Goal: Transaction & Acquisition: Purchase product/service

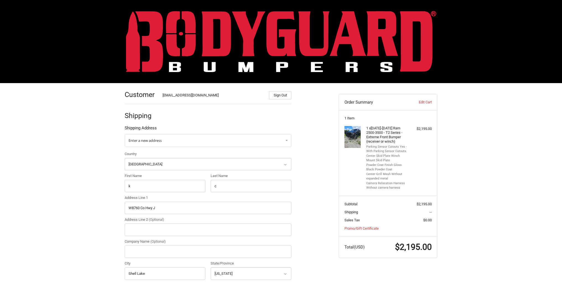
select select "US"
select select "WI"
click at [430, 104] on link "Edit Cart" at bounding box center [417, 102] width 27 height 6
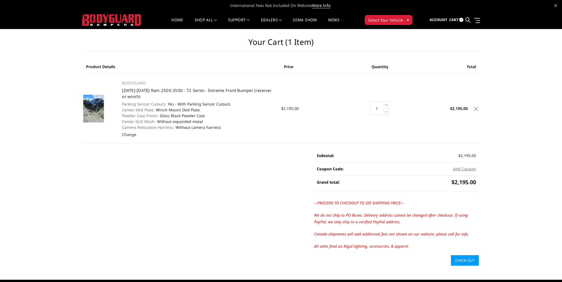
click at [477, 110] on link at bounding box center [476, 108] width 6 height 6
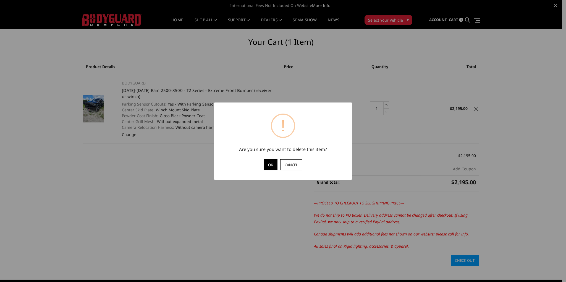
click at [268, 166] on button "OK" at bounding box center [271, 164] width 14 height 11
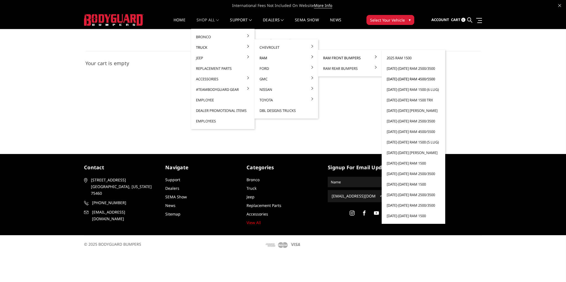
click at [412, 79] on link "[DATE]-[DATE] Ram 4500/5500" at bounding box center [413, 79] width 59 height 11
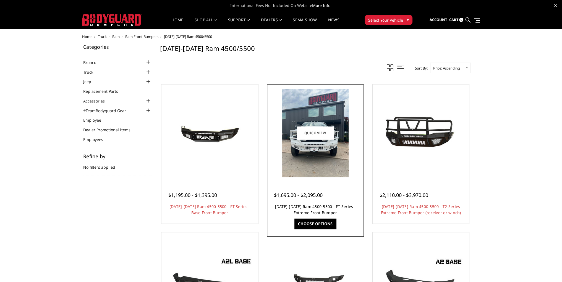
click at [315, 204] on link "2019-2026 Ram 4500-5500 - FT Series - Extreme Front Bumper" at bounding box center [315, 209] width 81 height 11
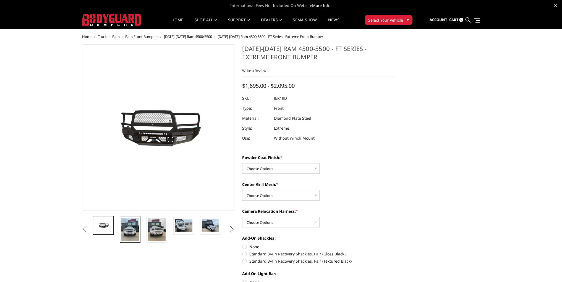
click at [133, 226] on img at bounding box center [129, 228] width 17 height 23
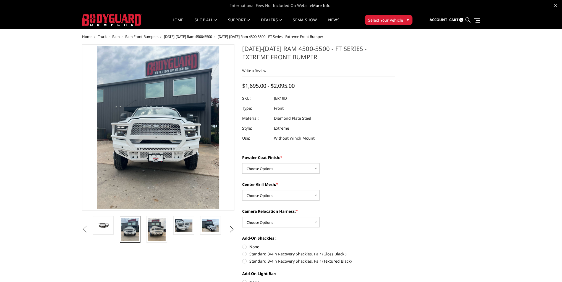
click at [144, 160] on figure at bounding box center [158, 127] width 153 height 166
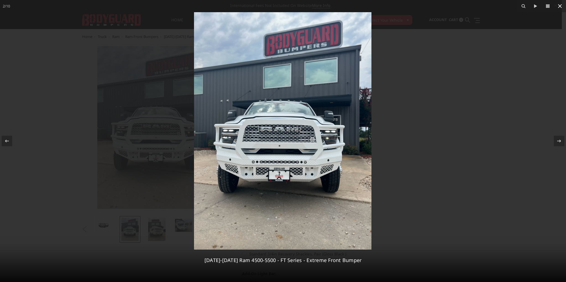
click at [561, 6] on icon at bounding box center [560, 6] width 4 height 4
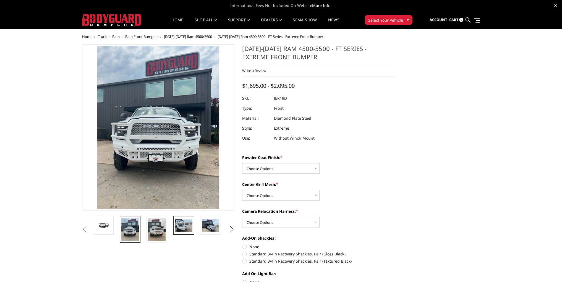
click at [179, 228] on img at bounding box center [183, 224] width 17 height 13
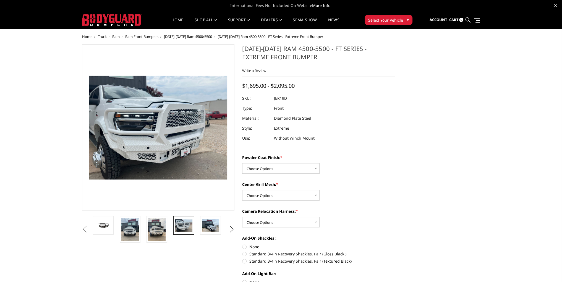
click at [166, 152] on img at bounding box center [259, 178] width 354 height 266
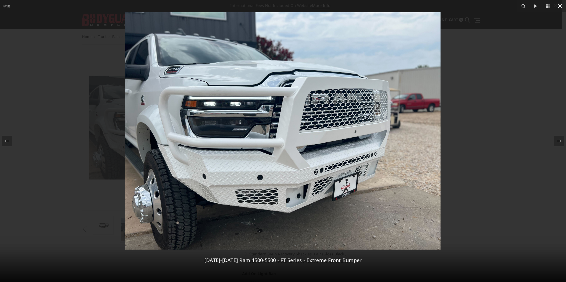
click at [560, 7] on icon at bounding box center [560, 6] width 4 height 4
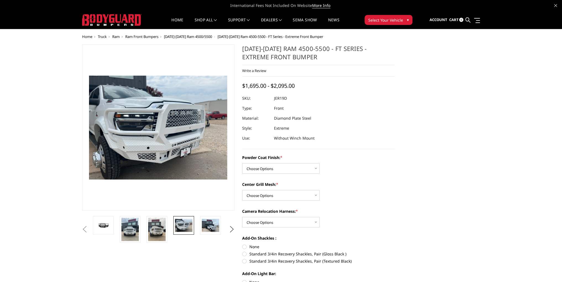
click at [190, 37] on span "[DATE]-[DATE] Ram 4500/5500" at bounding box center [188, 36] width 48 height 5
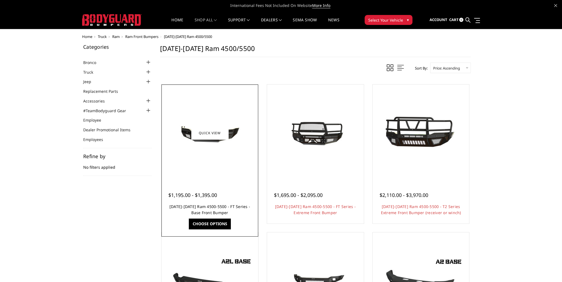
click at [218, 206] on link "[DATE]-[DATE] Ram 4500-5500 - FT Series - Base Front Bumper" at bounding box center [210, 209] width 81 height 11
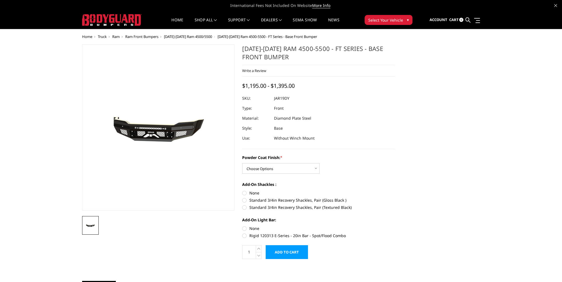
click at [195, 38] on span "[DATE]-[DATE] Ram 4500/5500" at bounding box center [188, 36] width 48 height 5
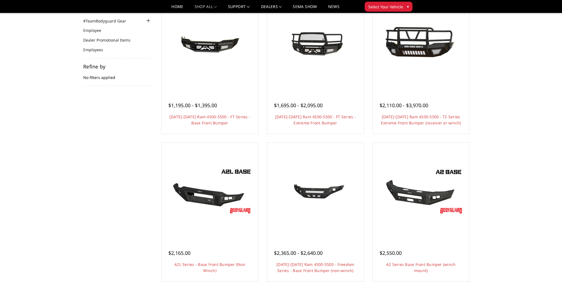
scroll to position [83, 0]
